Goal: Information Seeking & Learning: Understand process/instructions

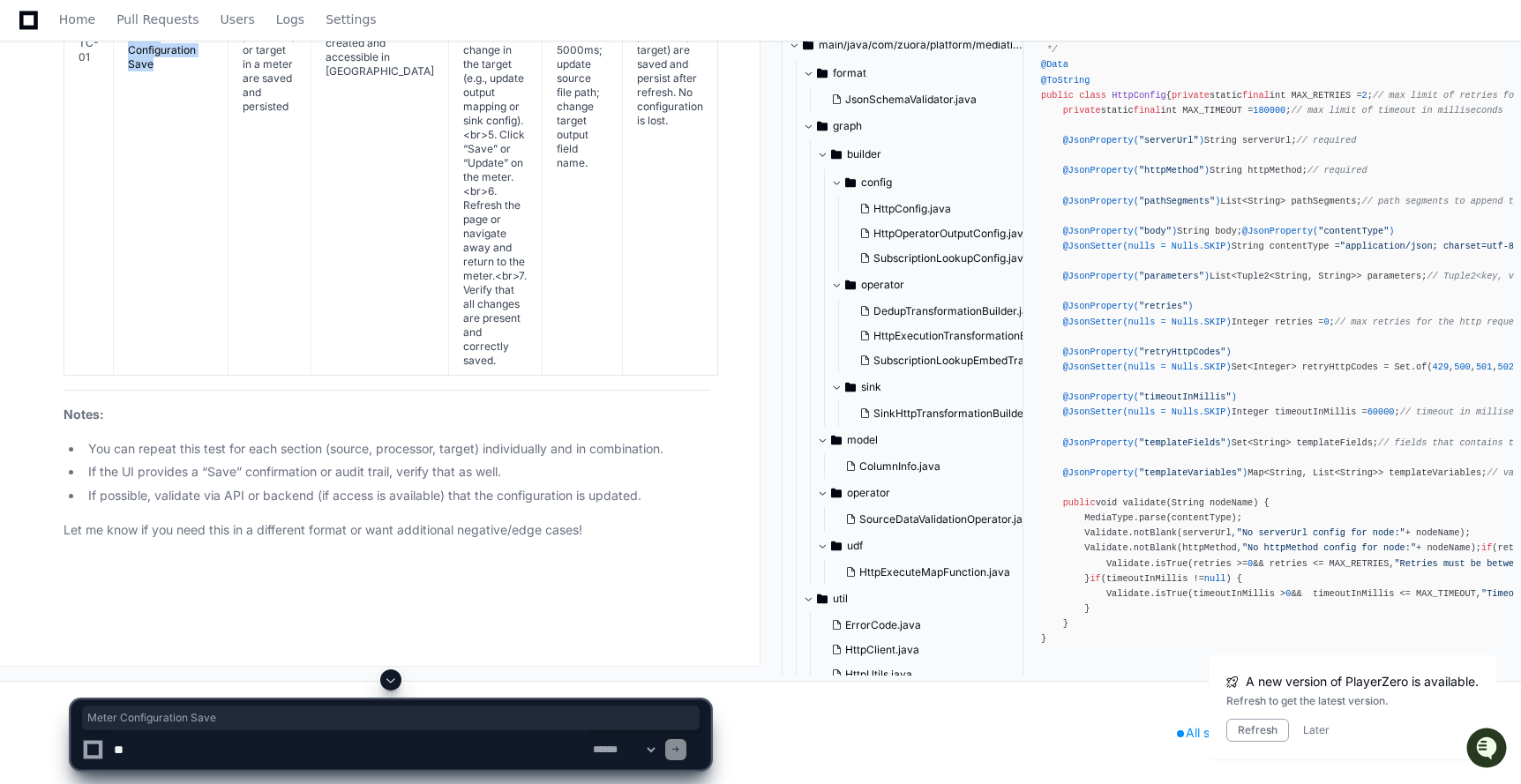
drag, startPoint x: 127, startPoint y: 384, endPoint x: 175, endPoint y: 414, distance: 56.6
click at [175, 374] on td "Meter Configuration Save" at bounding box center [171, 50] width 114 height 649
copy td "Meter Configuration Save"
drag, startPoint x: 241, startPoint y: 339, endPoint x: 293, endPoint y: 451, distance: 123.5
click at [293, 374] on td "Verify that changes to source, processor, or target in a meter are saved and pe…" at bounding box center [270, 50] width 83 height 649
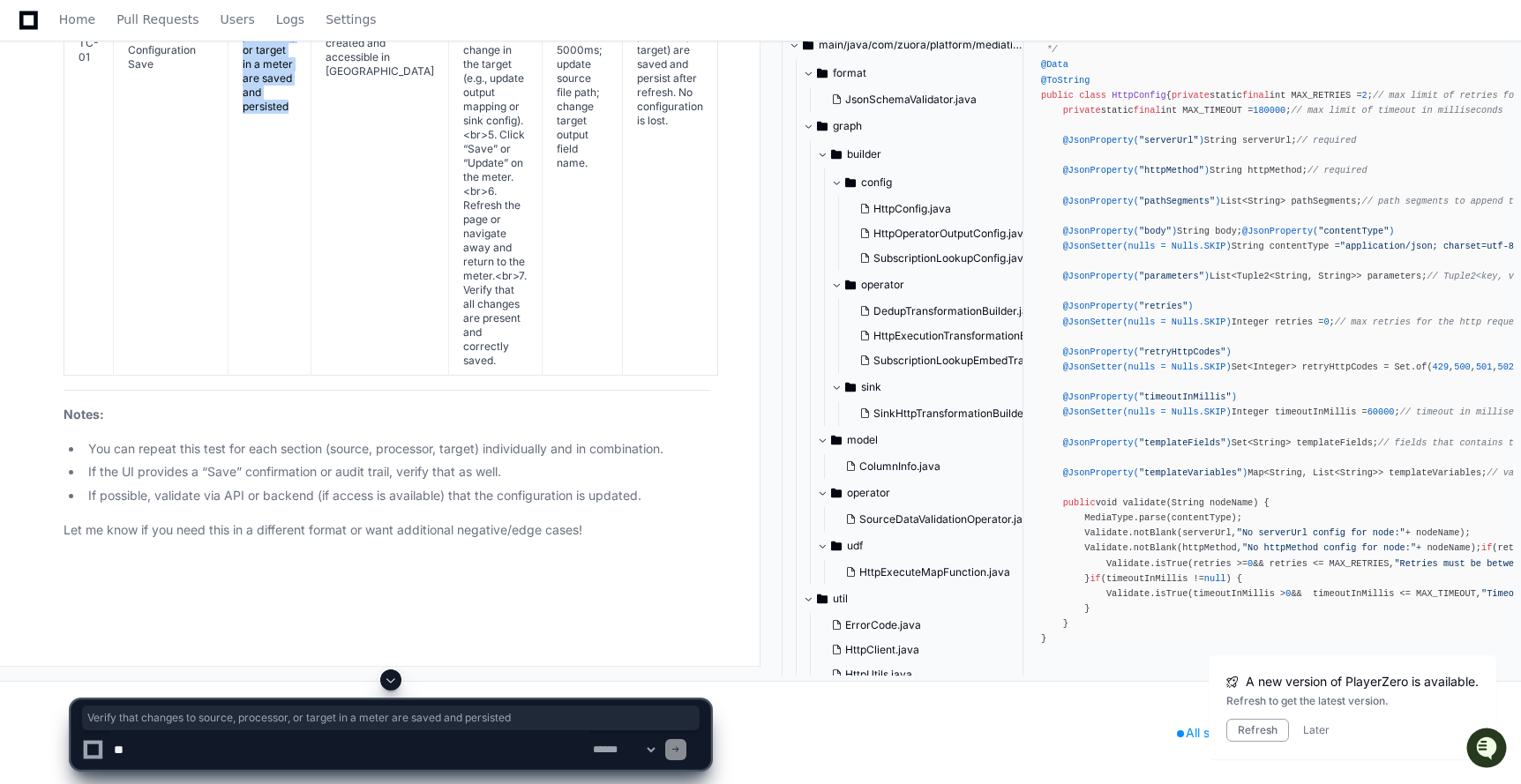
copy td "Verify that changes to source, processor, or target in a meter are saved and pe…"
drag, startPoint x: 326, startPoint y: 373, endPoint x: 354, endPoint y: 426, distance: 59.9
click at [354, 374] on td "Existing meter created and accessible in [GEOGRAPHIC_DATA]" at bounding box center [379, 50] width 138 height 649
copy td "Existing meter created and accessible in [GEOGRAPHIC_DATA]"
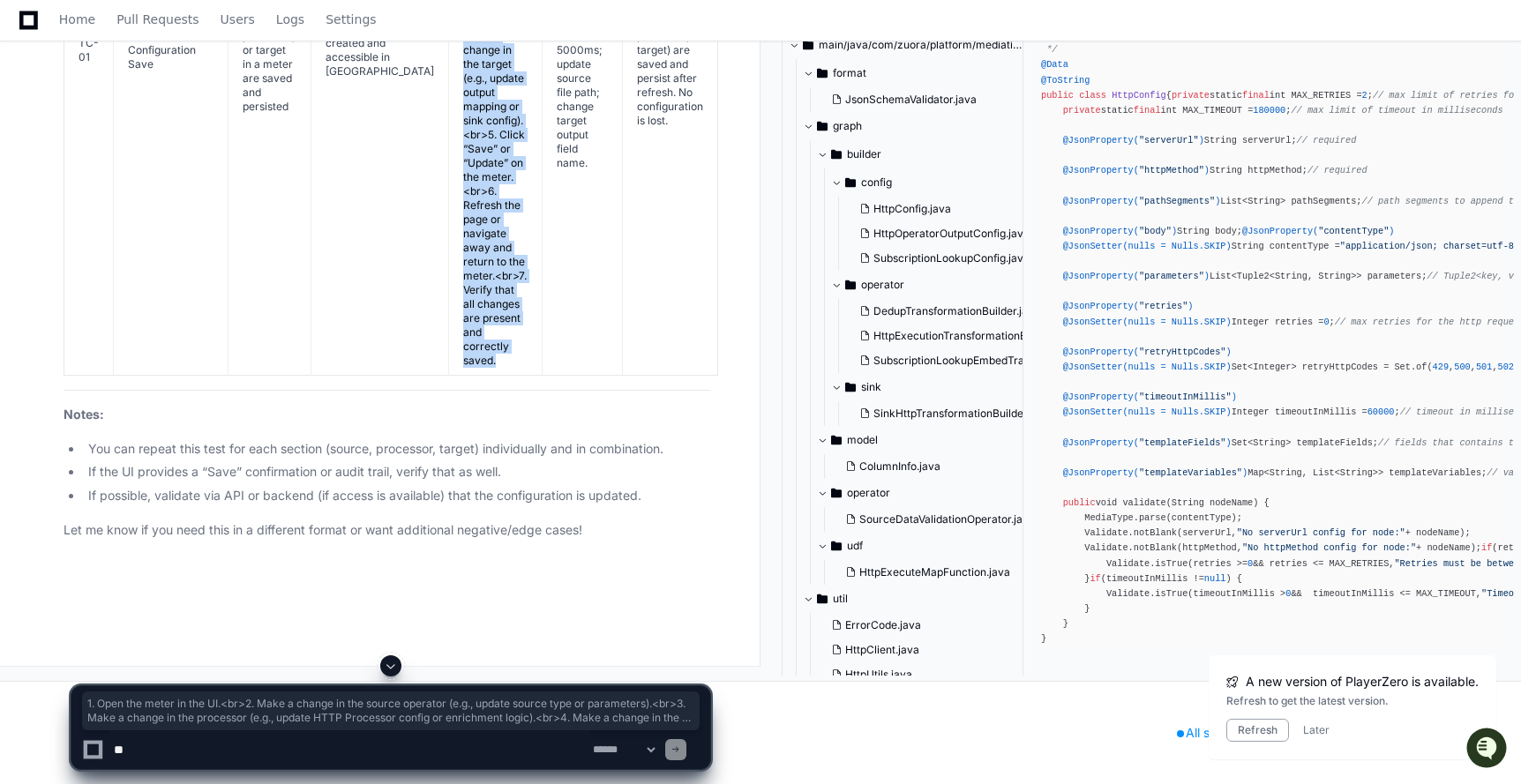
drag, startPoint x: 429, startPoint y: 160, endPoint x: 514, endPoint y: 636, distance: 483.5
click at [514, 374] on td "1. Open the meter in the UI.<br>2. Make a change in the source operator (e.g., …" at bounding box center [495, 50] width 93 height 649
copy td "1. Open the meter in the UI.<br>2. Make a change in the source operator (e.g., …"
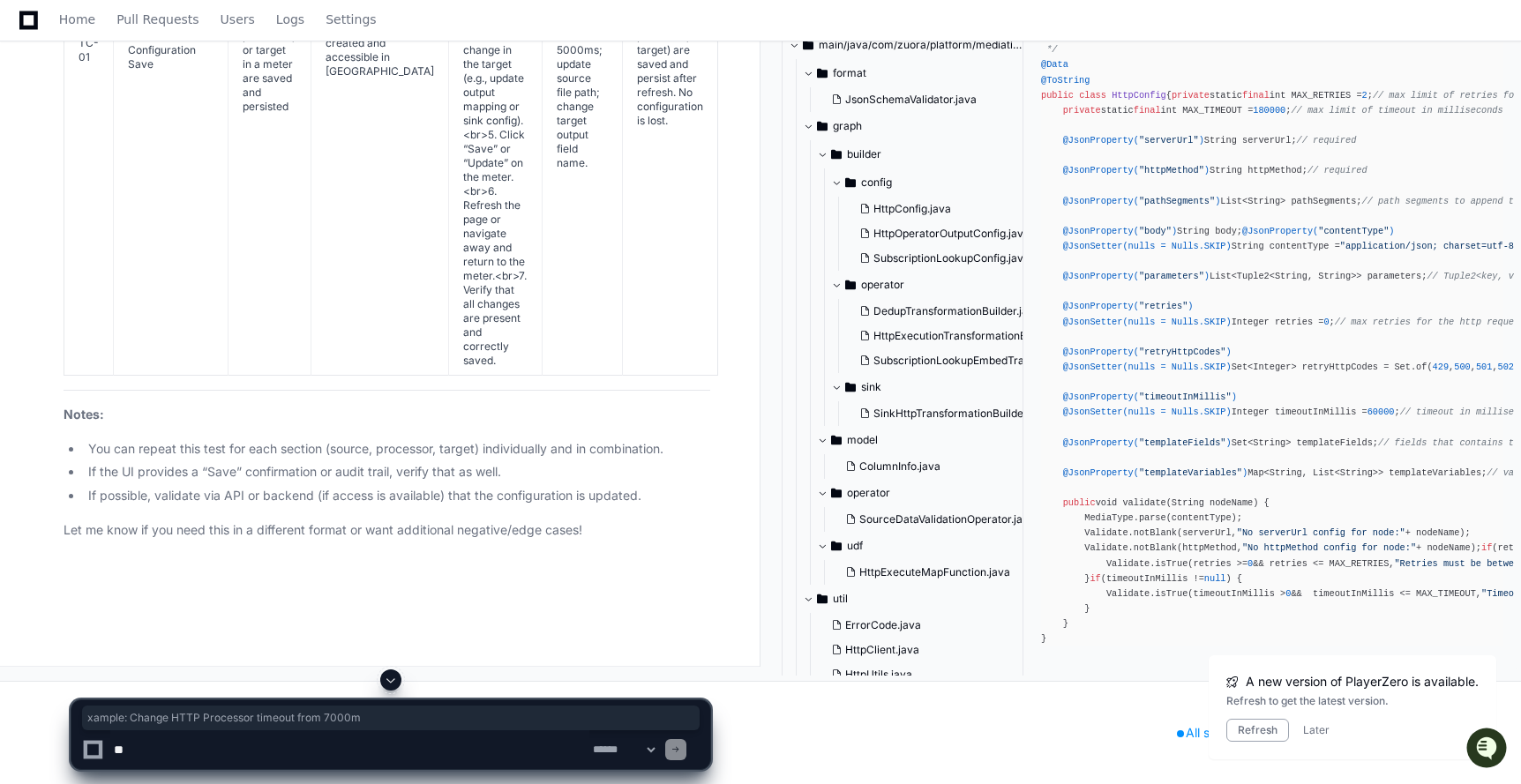
drag, startPoint x: 545, startPoint y: 299, endPoint x: 575, endPoint y: 384, distance: 90.1
click at [575, 374] on td "Example: Change HTTP Processor timeout from 7000ms to 5000ms; update source fil…" at bounding box center [582, 50] width 80 height 649
drag, startPoint x: 627, startPoint y: 323, endPoint x: 671, endPoint y: 470, distance: 153.4
click at [671, 374] on td "All changes made to the meter (source, processor, target) are saved and persist…" at bounding box center [670, 50] width 95 height 649
copy td "All changes made to the meter (source, processor, target) are saved and persist…"
